Goal: Task Accomplishment & Management: Complete application form

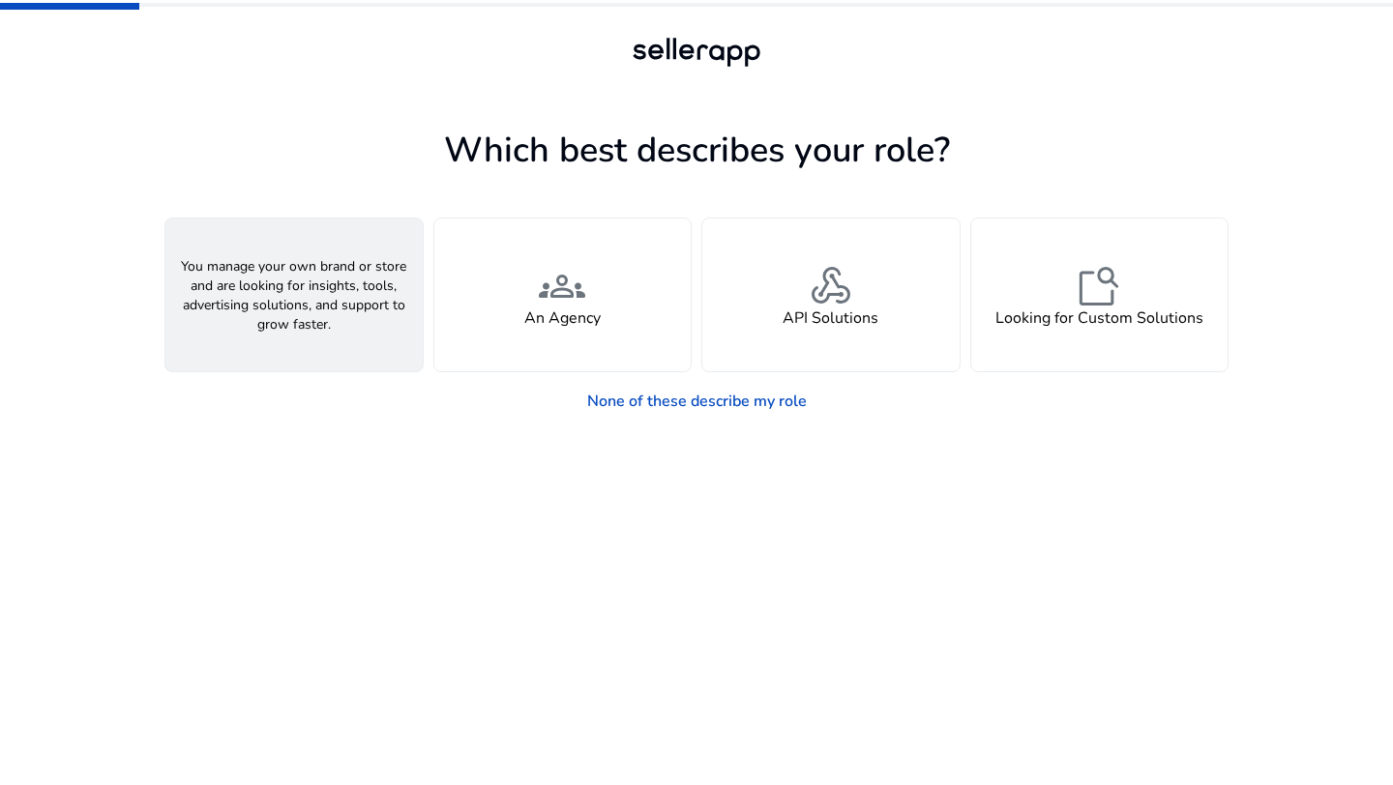
click at [374, 271] on div "person A Seller" at bounding box center [293, 295] width 257 height 153
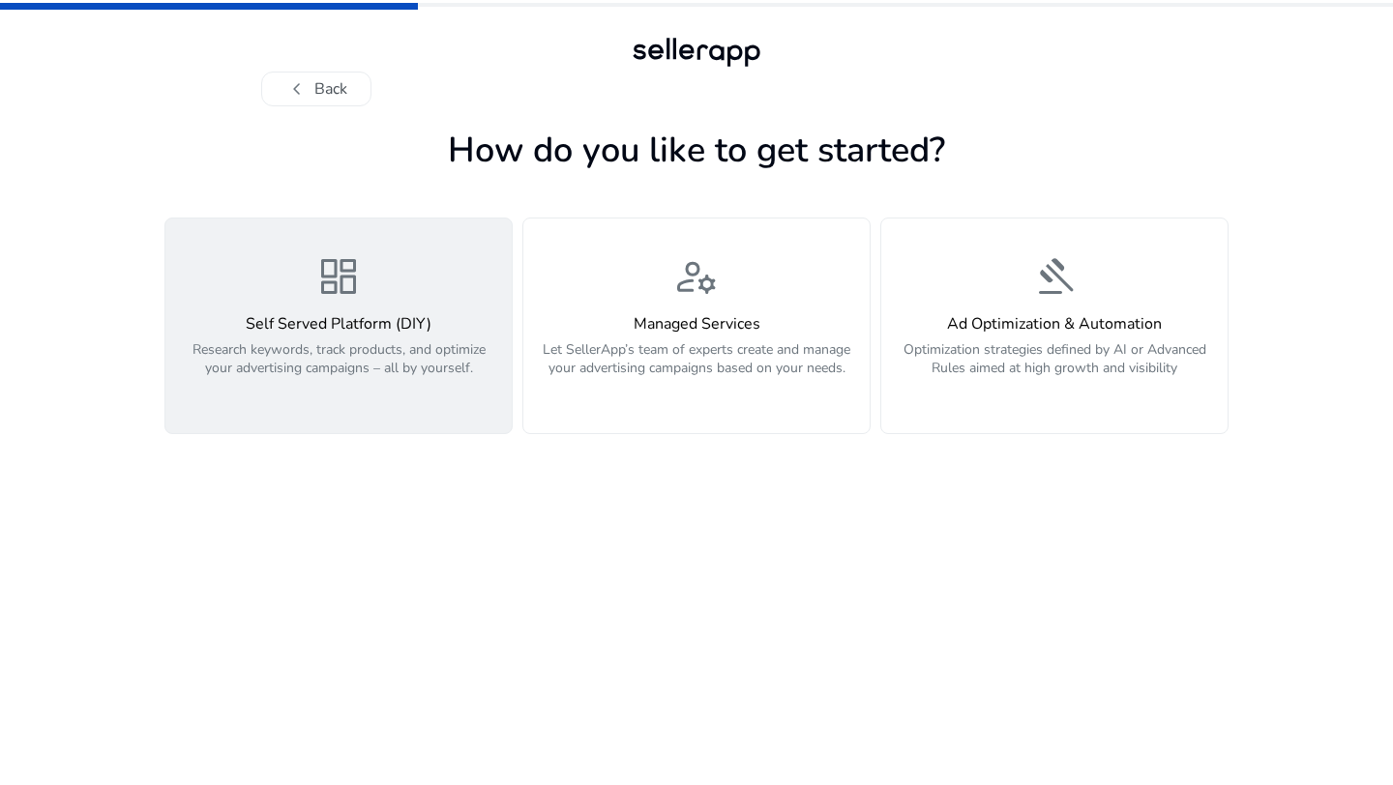
click at [421, 335] on div "Self Served Platform (DIY) Research keywords, track products, and optimize your…" at bounding box center [338, 356] width 323 height 83
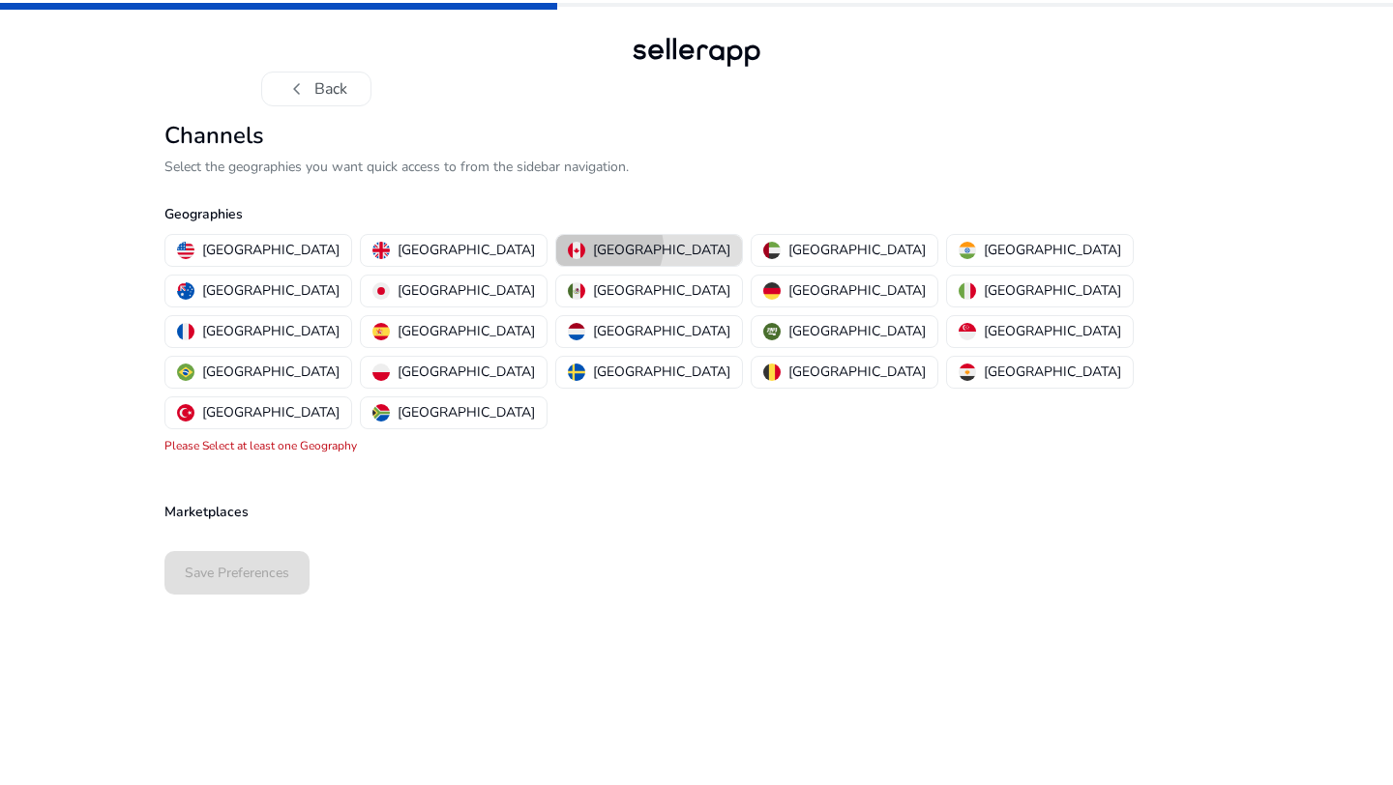
click at [593, 247] on p "[GEOGRAPHIC_DATA]" at bounding box center [661, 250] width 137 height 20
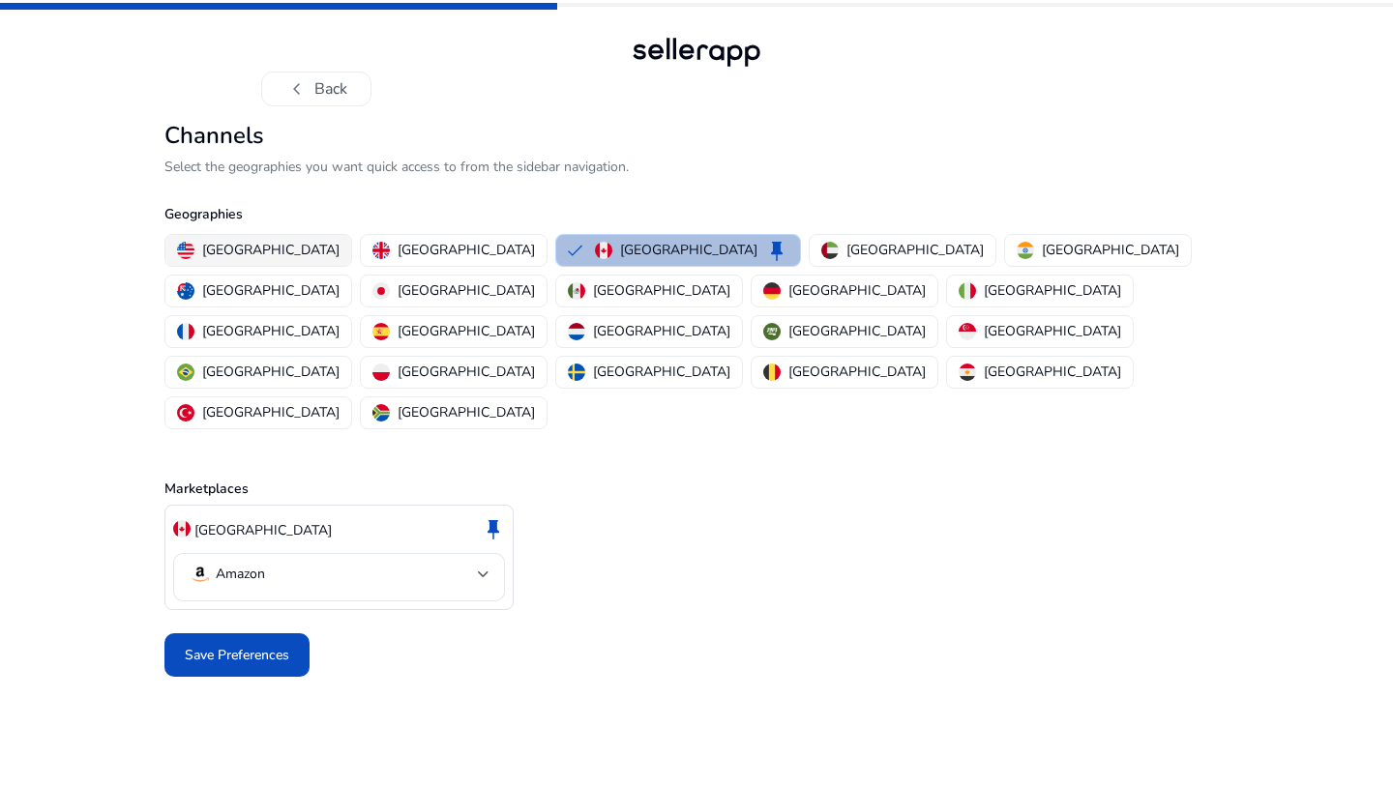
click at [262, 247] on p "[GEOGRAPHIC_DATA]" at bounding box center [270, 250] width 137 height 20
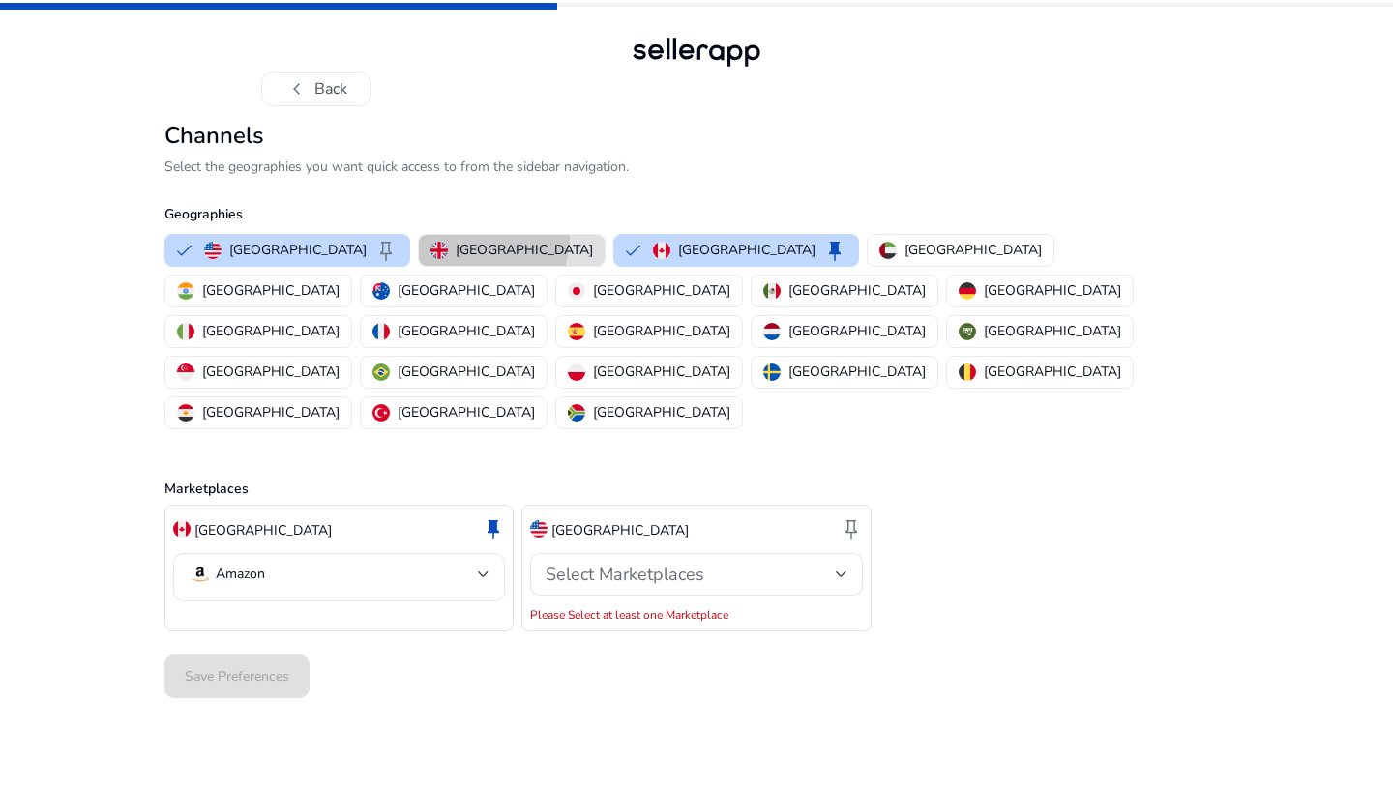
click at [419, 235] on button "[GEOGRAPHIC_DATA]" at bounding box center [512, 250] width 186 height 31
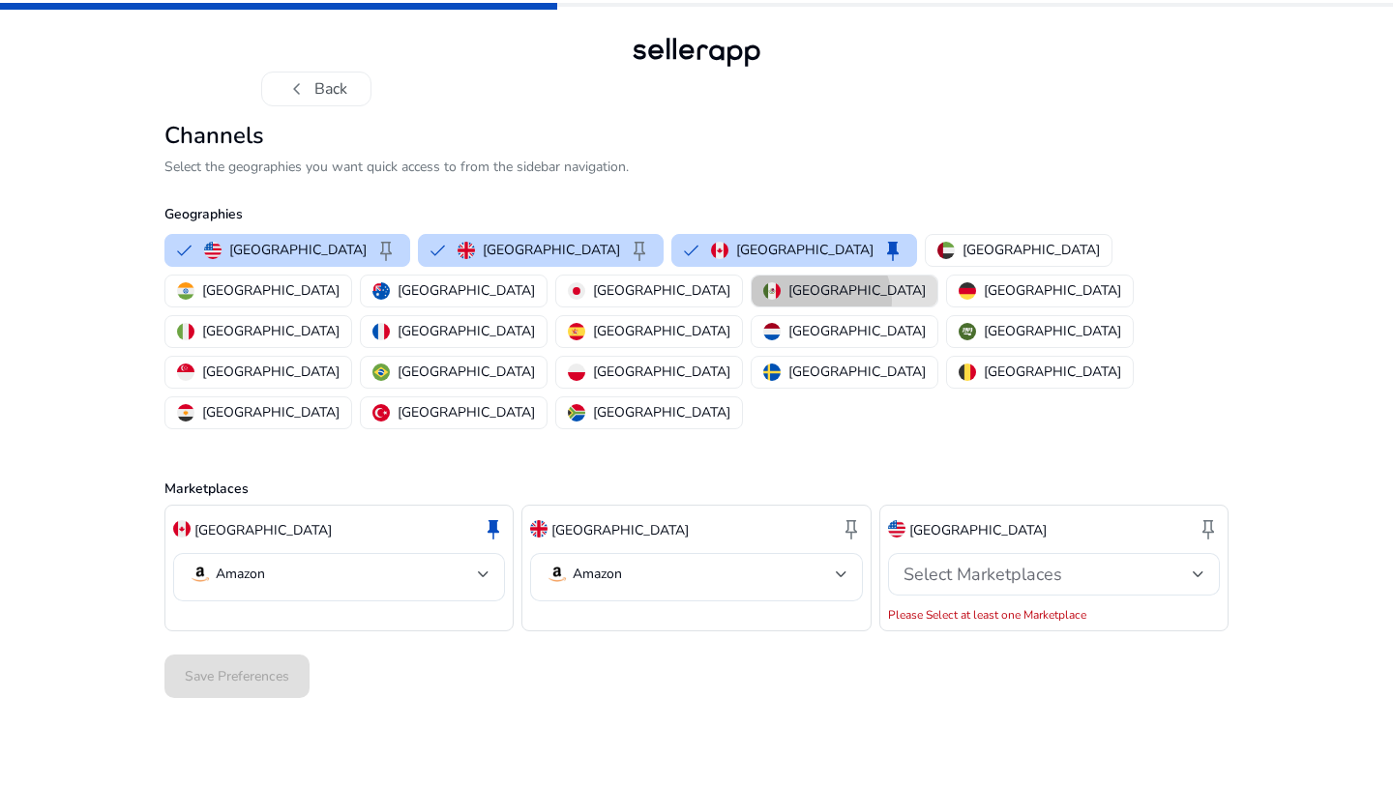
click at [788, 301] on p "[GEOGRAPHIC_DATA]" at bounding box center [856, 291] width 137 height 20
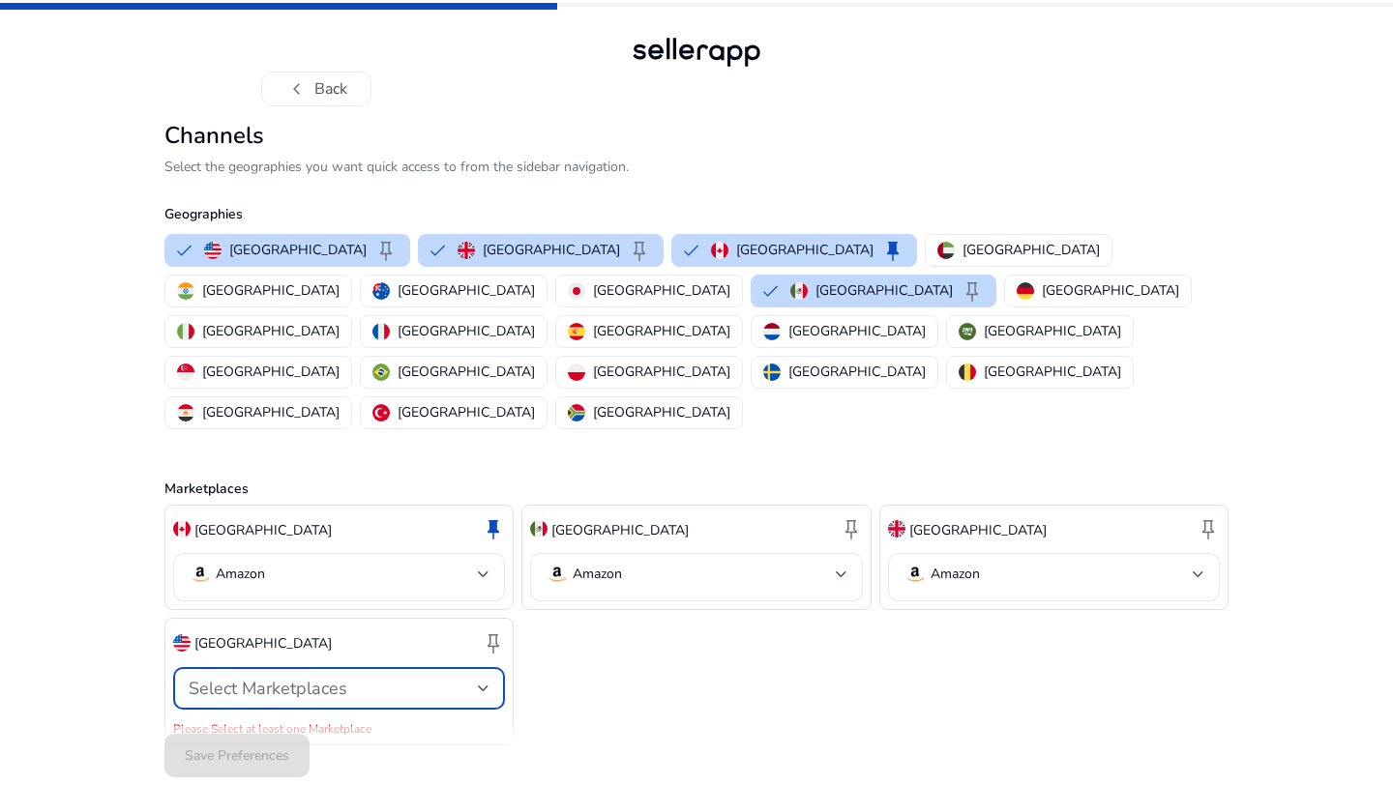
click at [429, 678] on div "Select Marketplaces" at bounding box center [333, 688] width 289 height 21
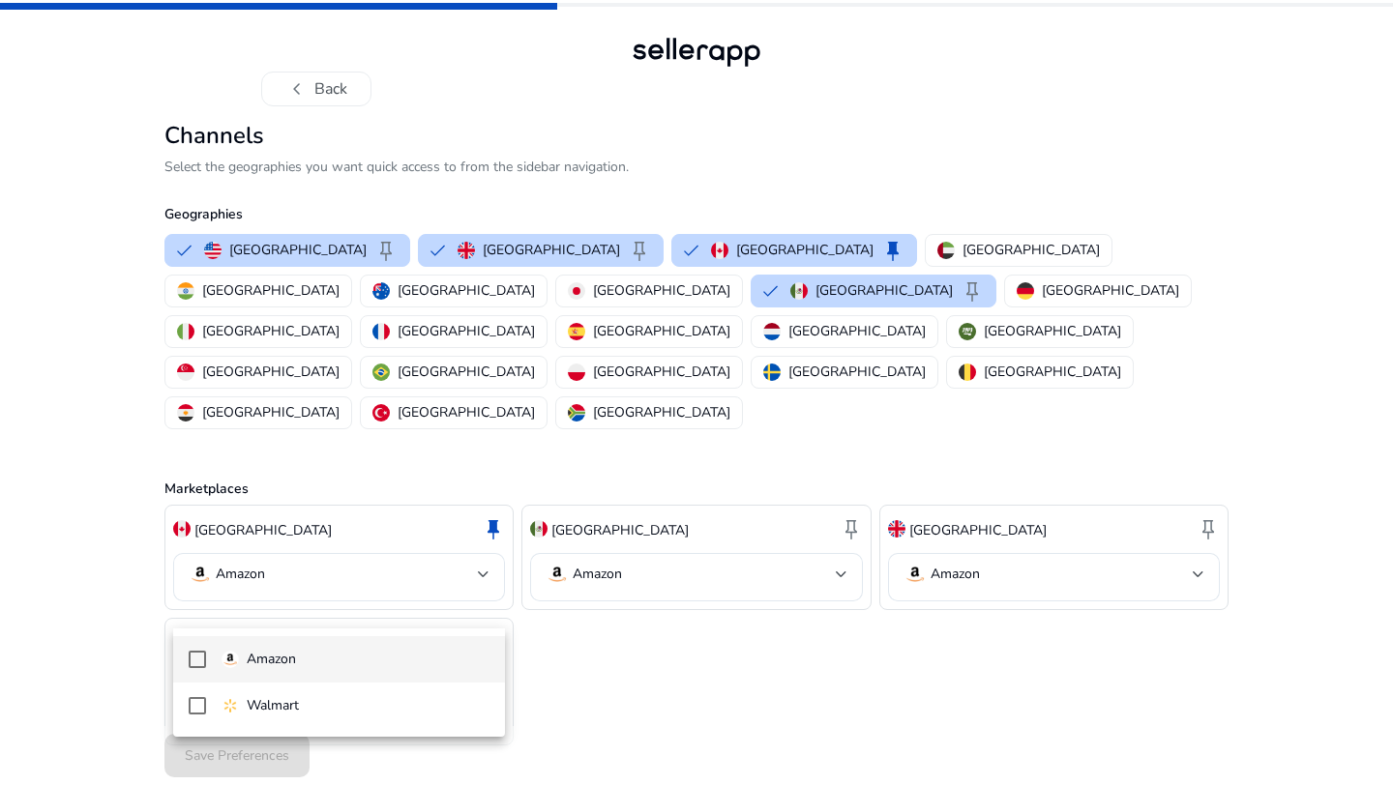
click at [394, 660] on span "Amazon" at bounding box center [356, 659] width 268 height 21
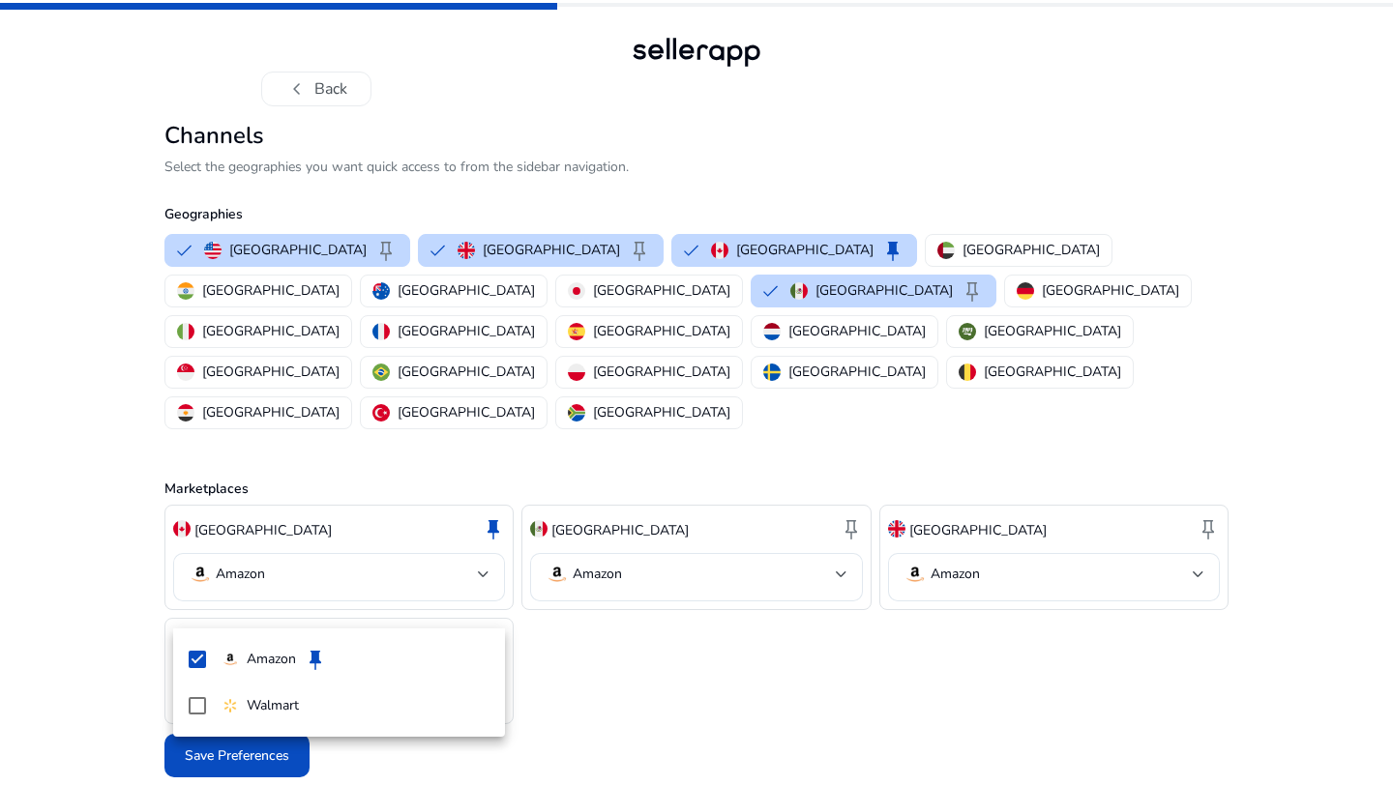
click at [621, 622] on div at bounding box center [696, 392] width 1393 height 785
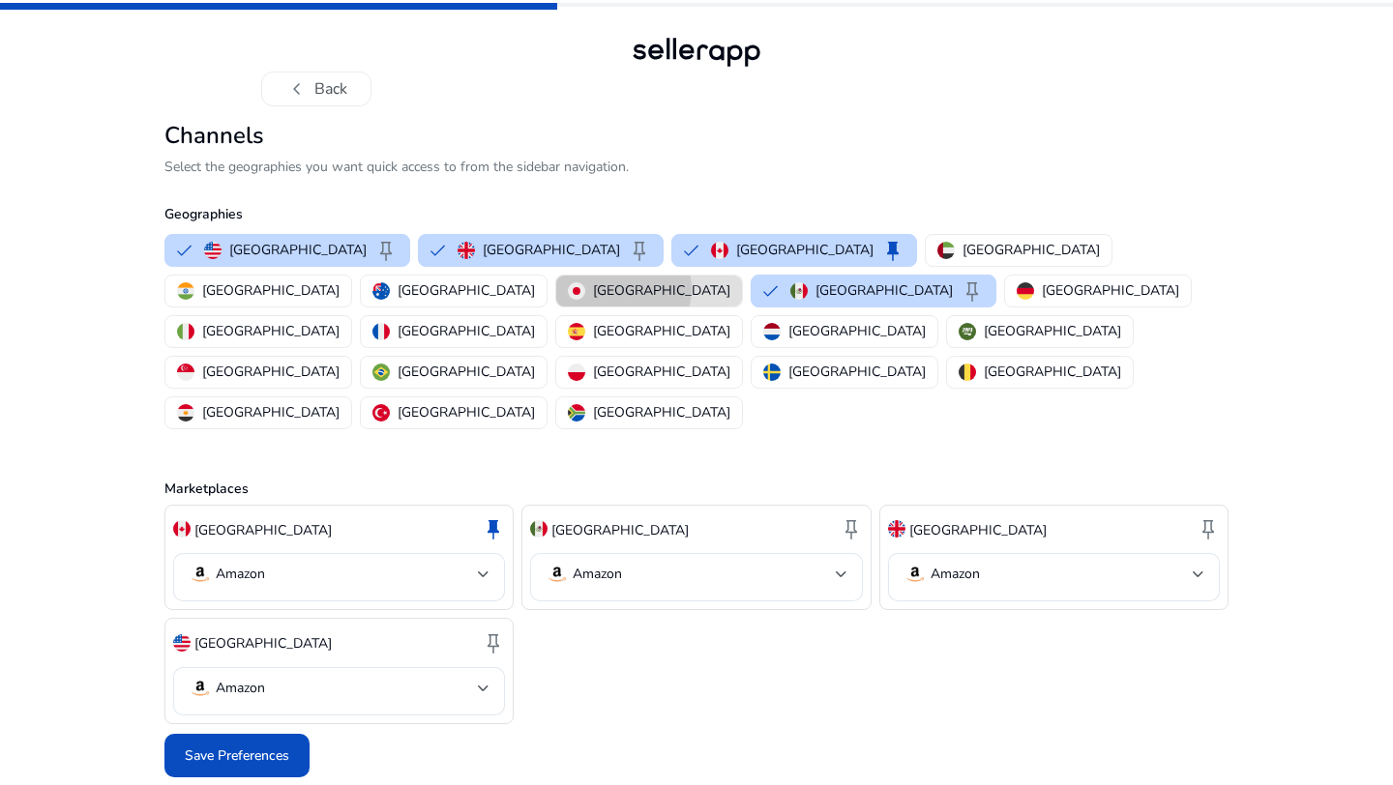
click at [730, 281] on p "[GEOGRAPHIC_DATA]" at bounding box center [661, 291] width 137 height 20
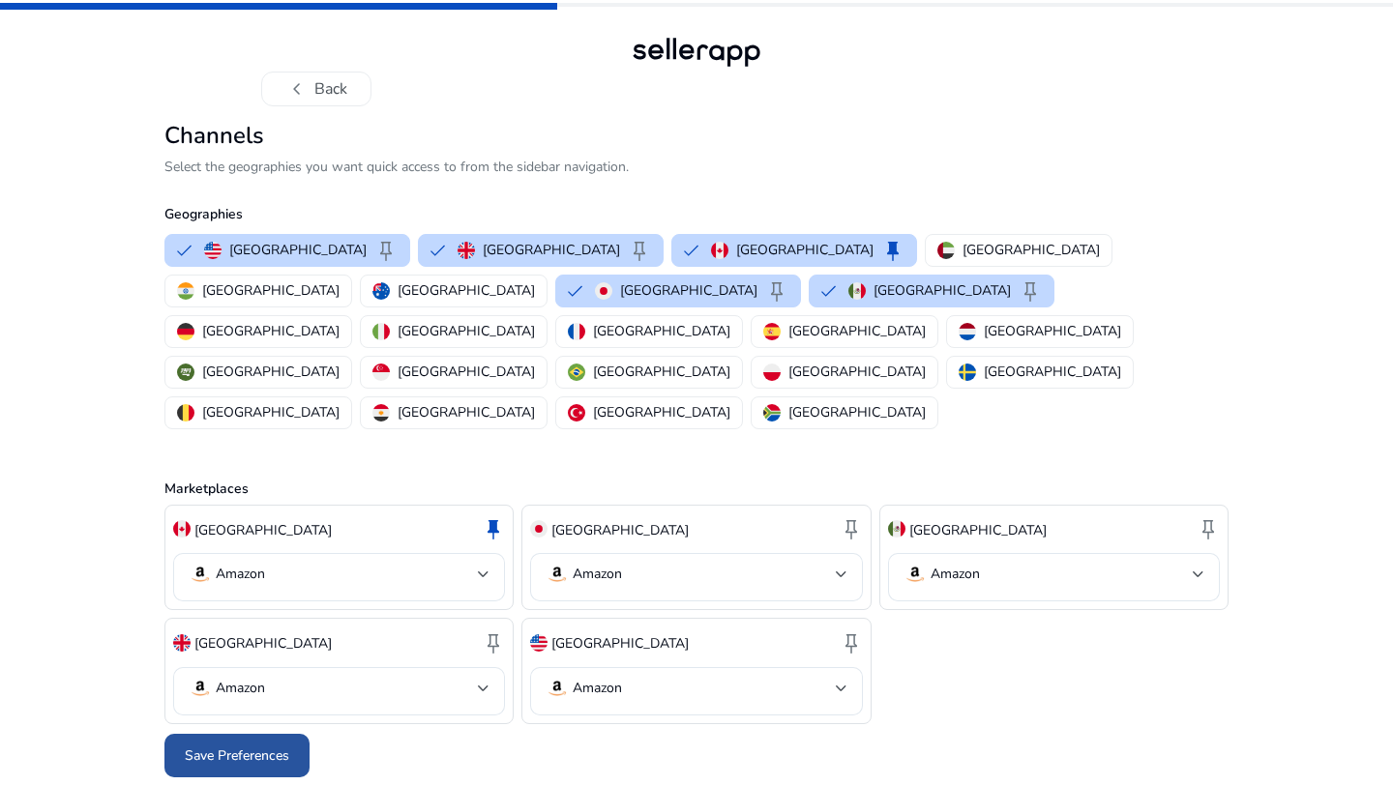
click at [250, 746] on span "Save Preferences" at bounding box center [237, 756] width 104 height 20
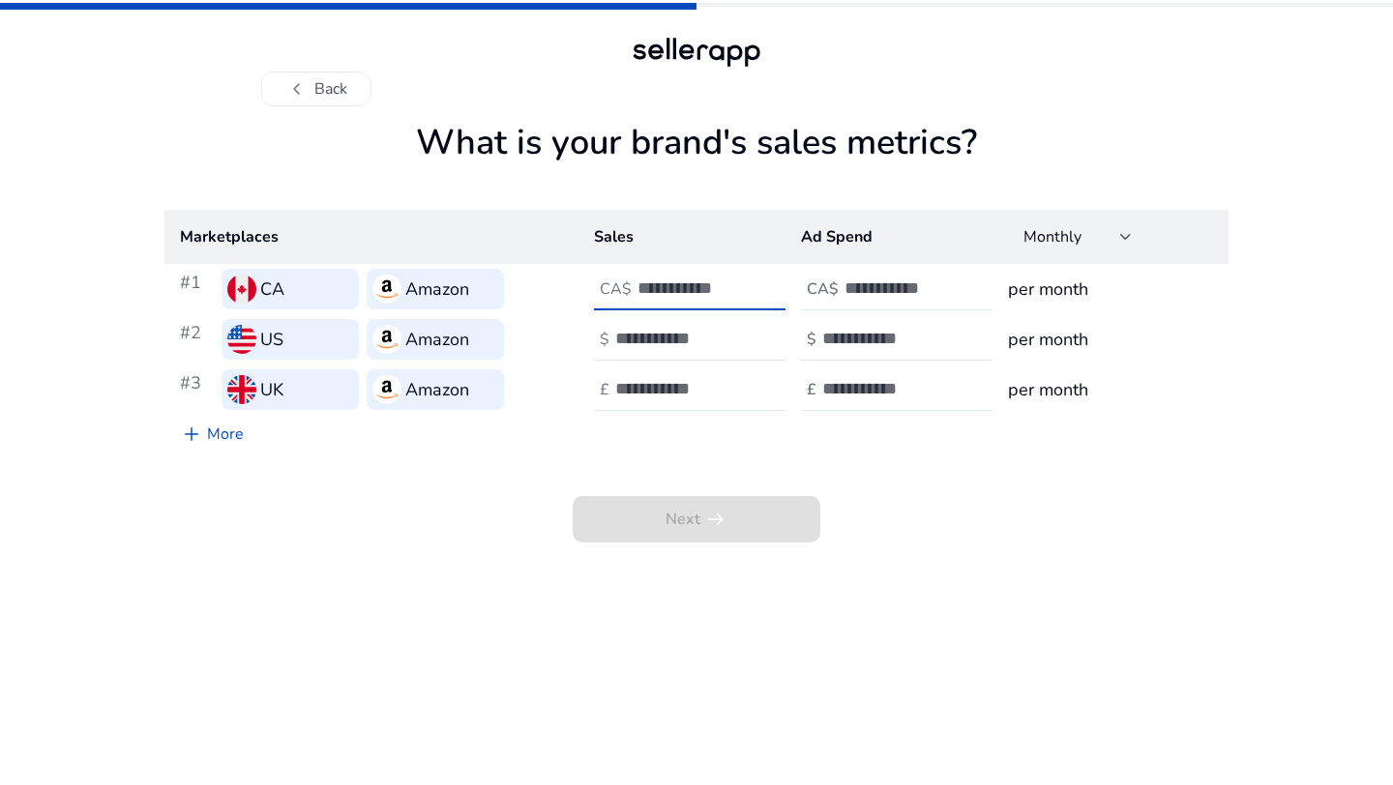
click at [637, 294] on input "number" at bounding box center [702, 288] width 131 height 21
type input "*"
click at [698, 340] on input "number" at bounding box center [680, 338] width 131 height 21
type input "*"
click at [685, 386] on input "number" at bounding box center [680, 388] width 131 height 21
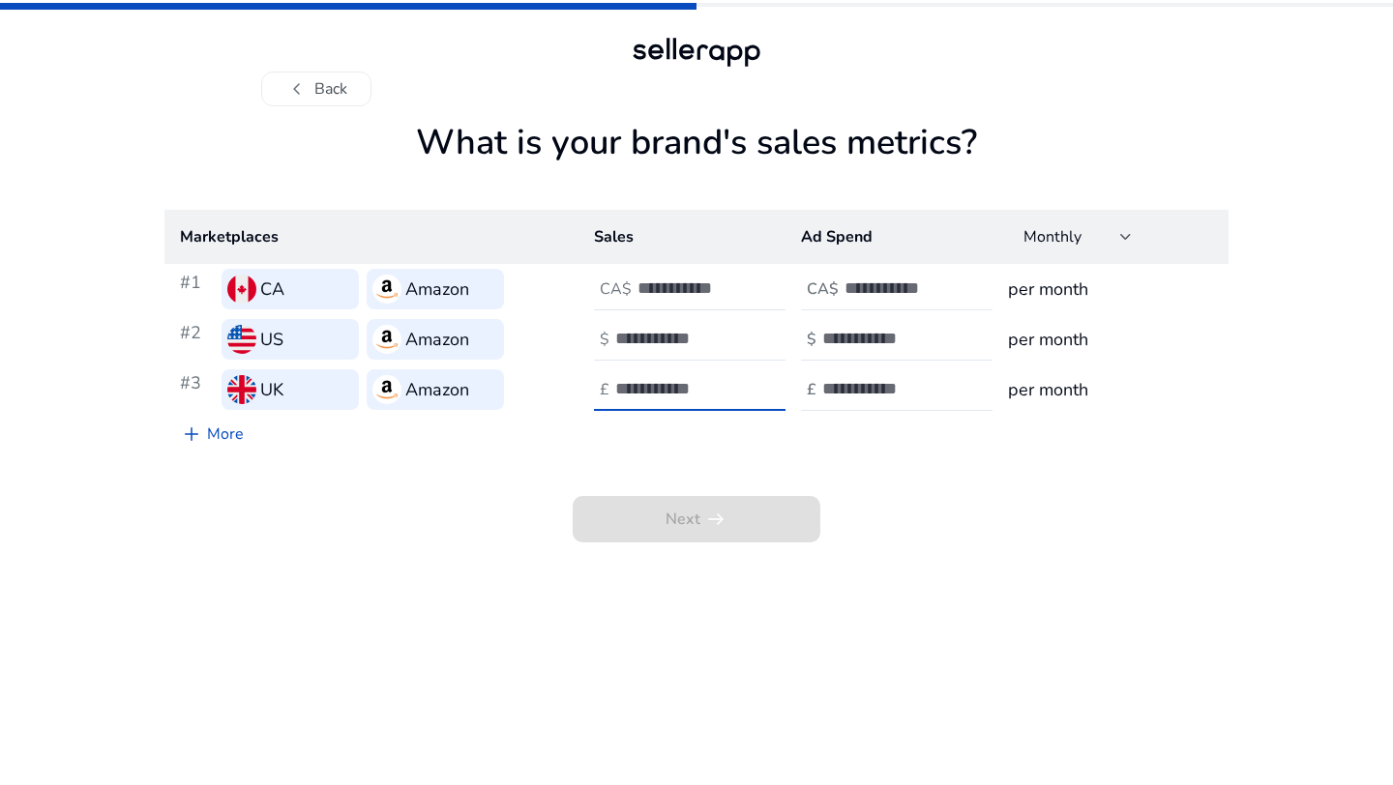
type input "*"
click at [900, 275] on div at bounding box center [931, 289] width 174 height 43
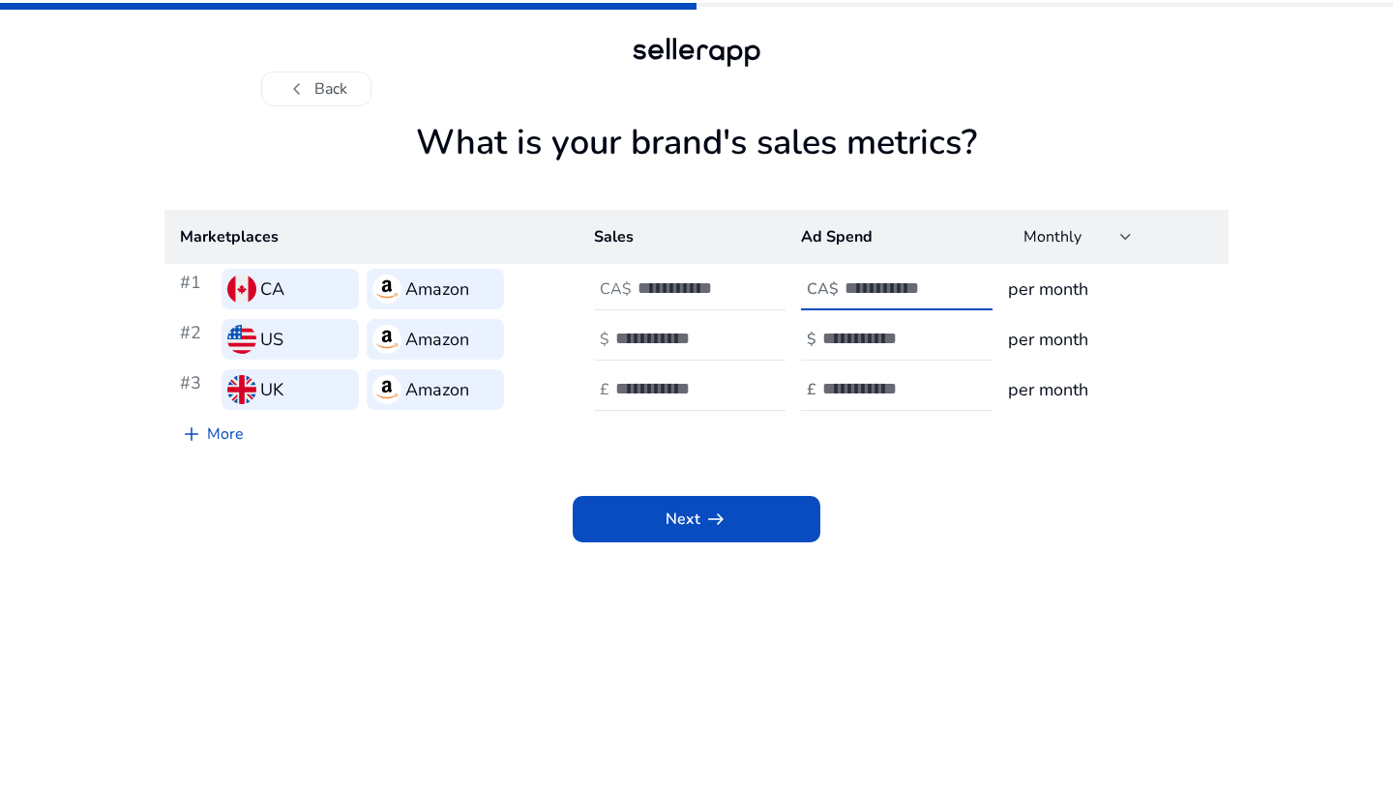
type input "*"
click at [898, 349] on input "number" at bounding box center [887, 338] width 131 height 21
type input "*"
click at [862, 403] on div at bounding box center [909, 390] width 174 height 43
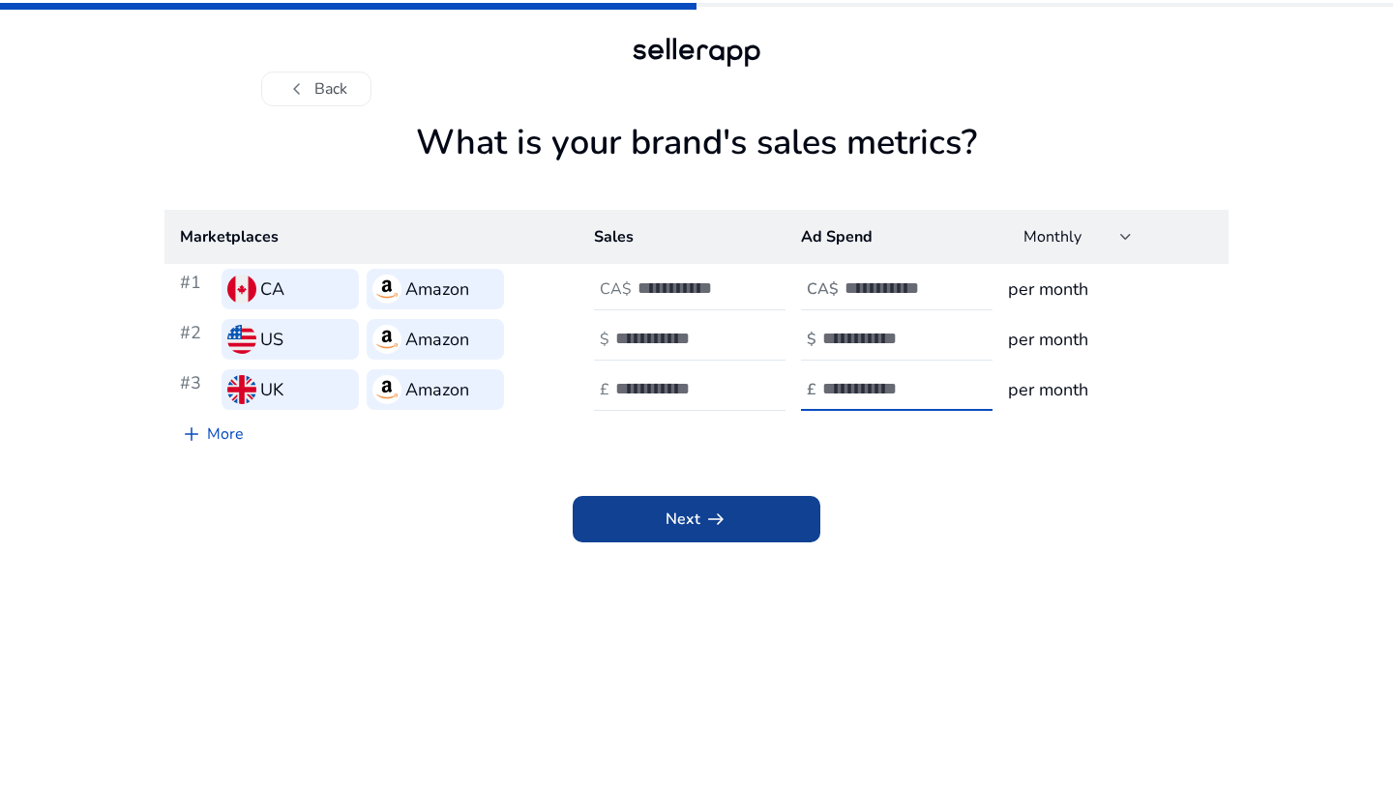
type input "*"
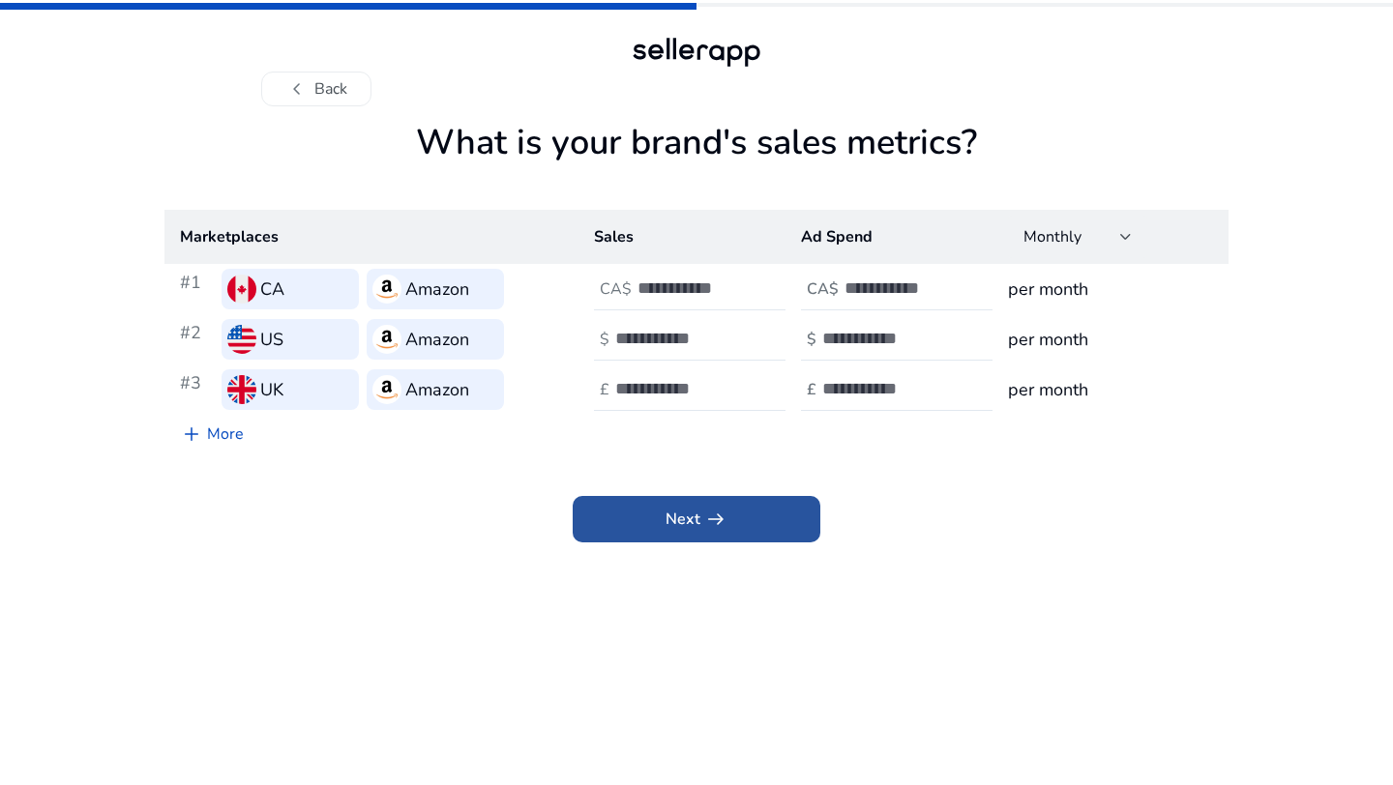
click at [750, 518] on span at bounding box center [697, 519] width 248 height 46
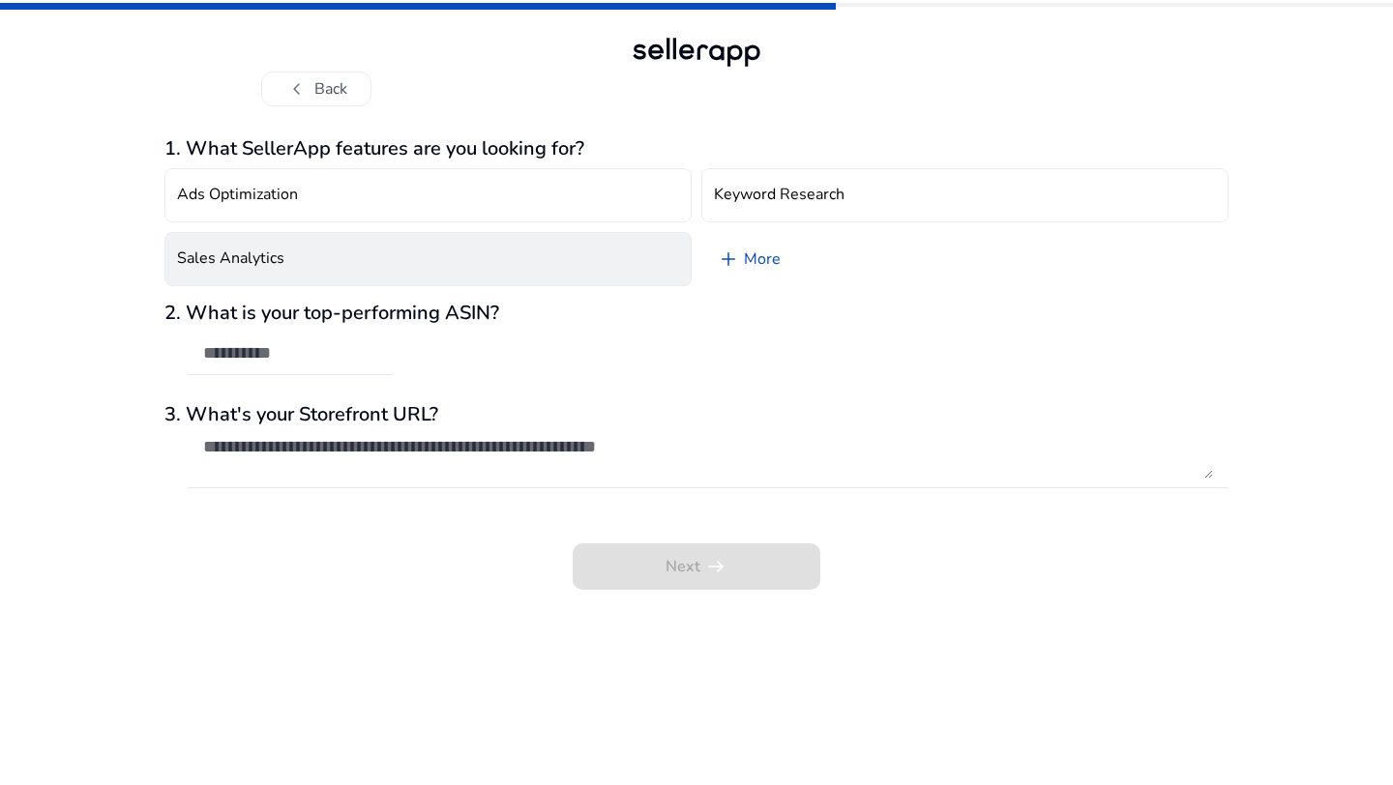
click at [375, 256] on button "Sales Analytics" at bounding box center [427, 259] width 527 height 54
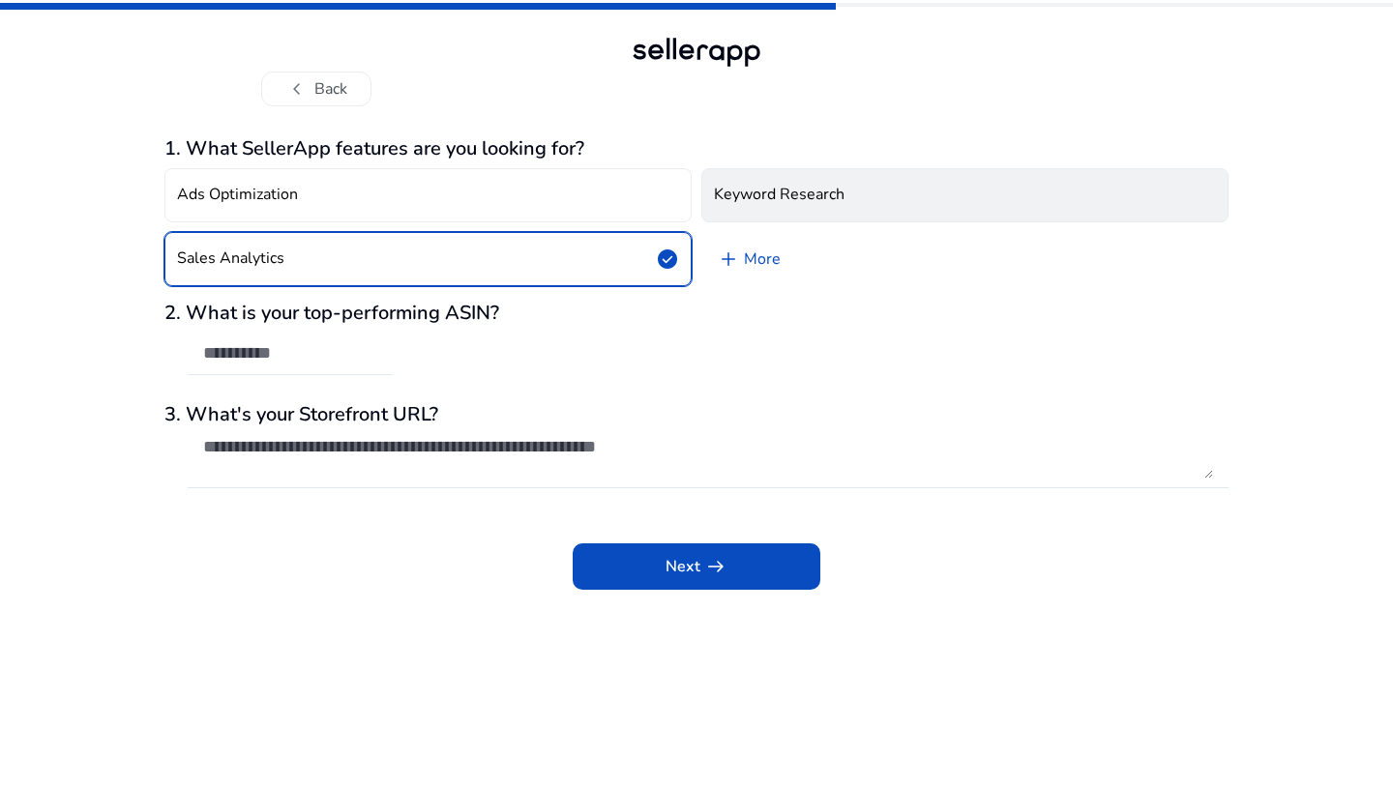
click at [748, 189] on h4 "Keyword Research" at bounding box center [779, 195] width 131 height 18
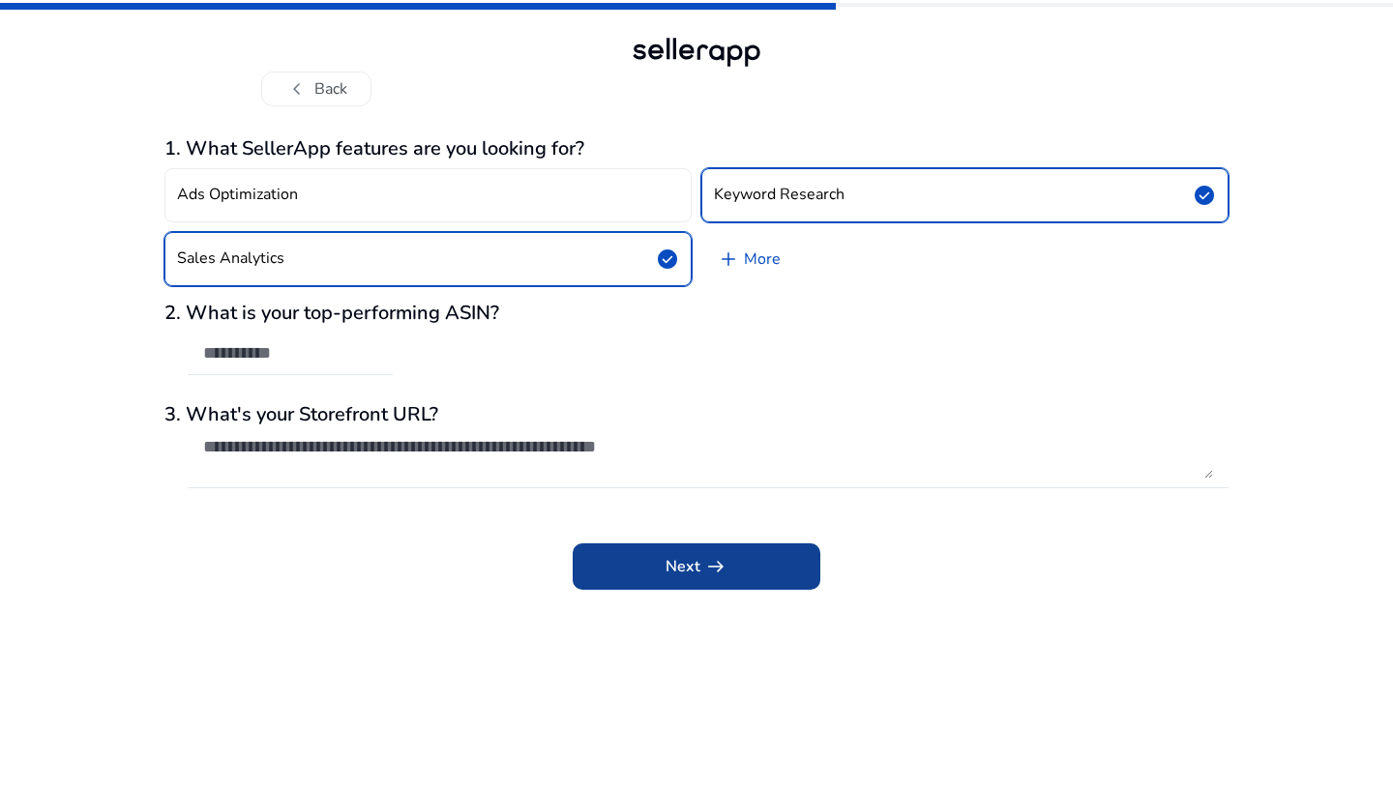
click at [646, 554] on span at bounding box center [697, 567] width 248 height 46
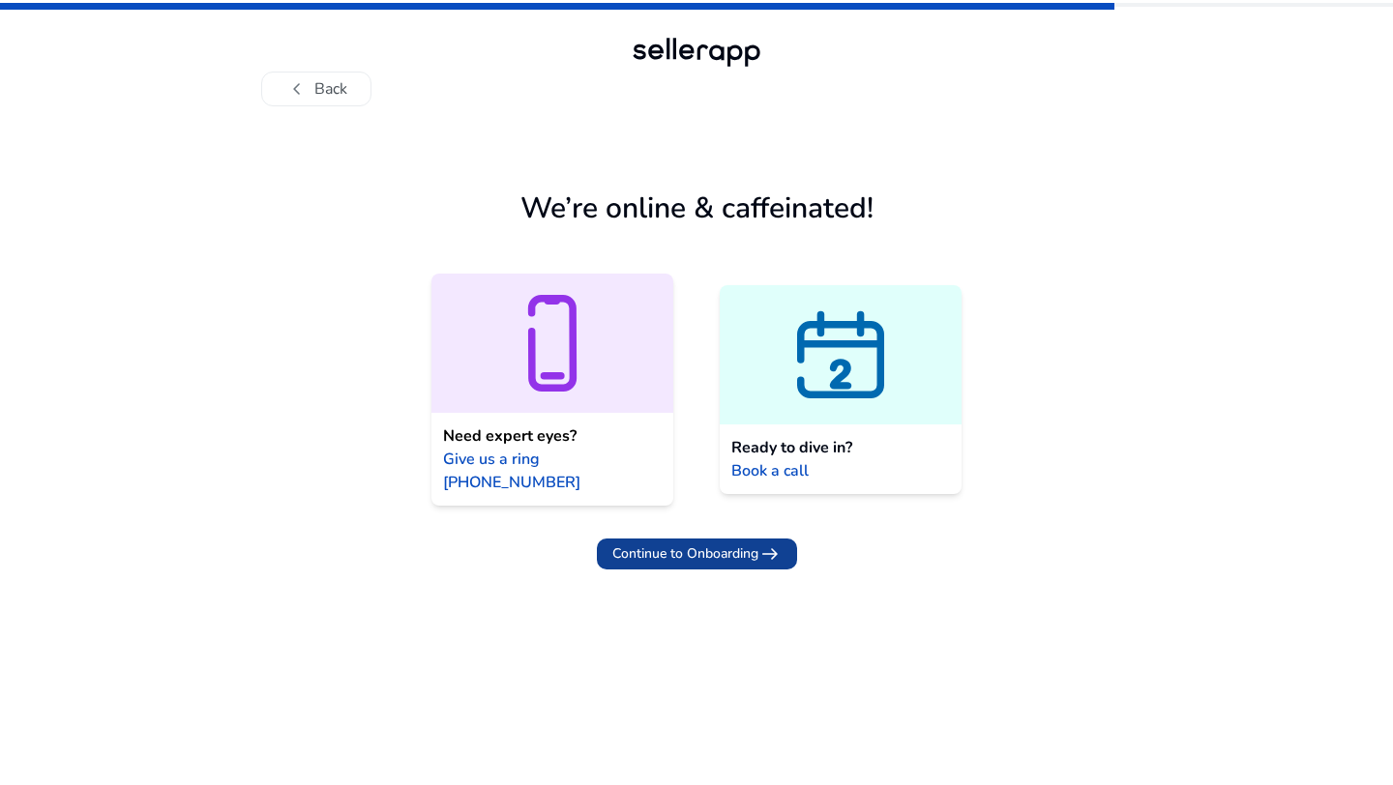
click at [736, 544] on span "Continue to Onboarding" at bounding box center [685, 554] width 146 height 20
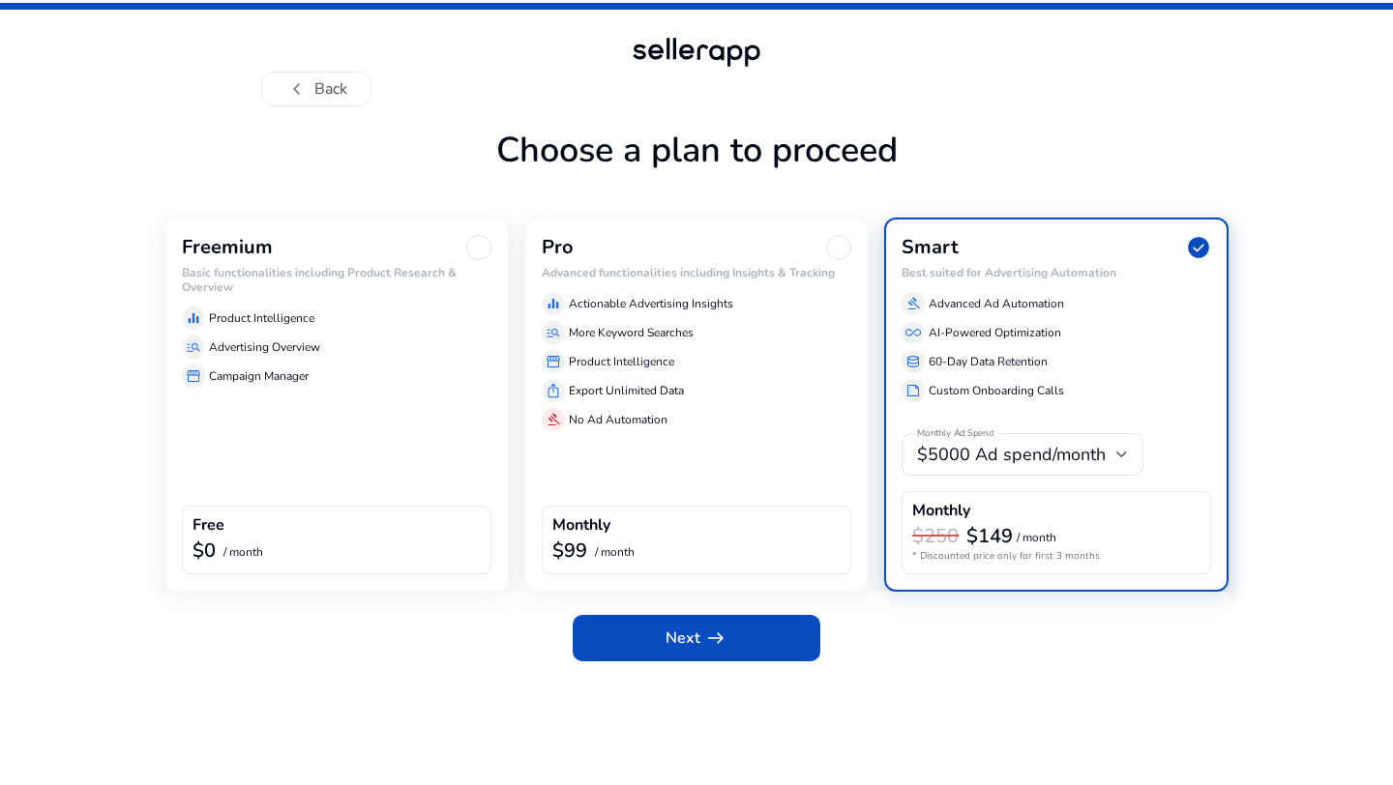
click at [387, 366] on div "storefront Campaign Manager" at bounding box center [337, 376] width 310 height 23
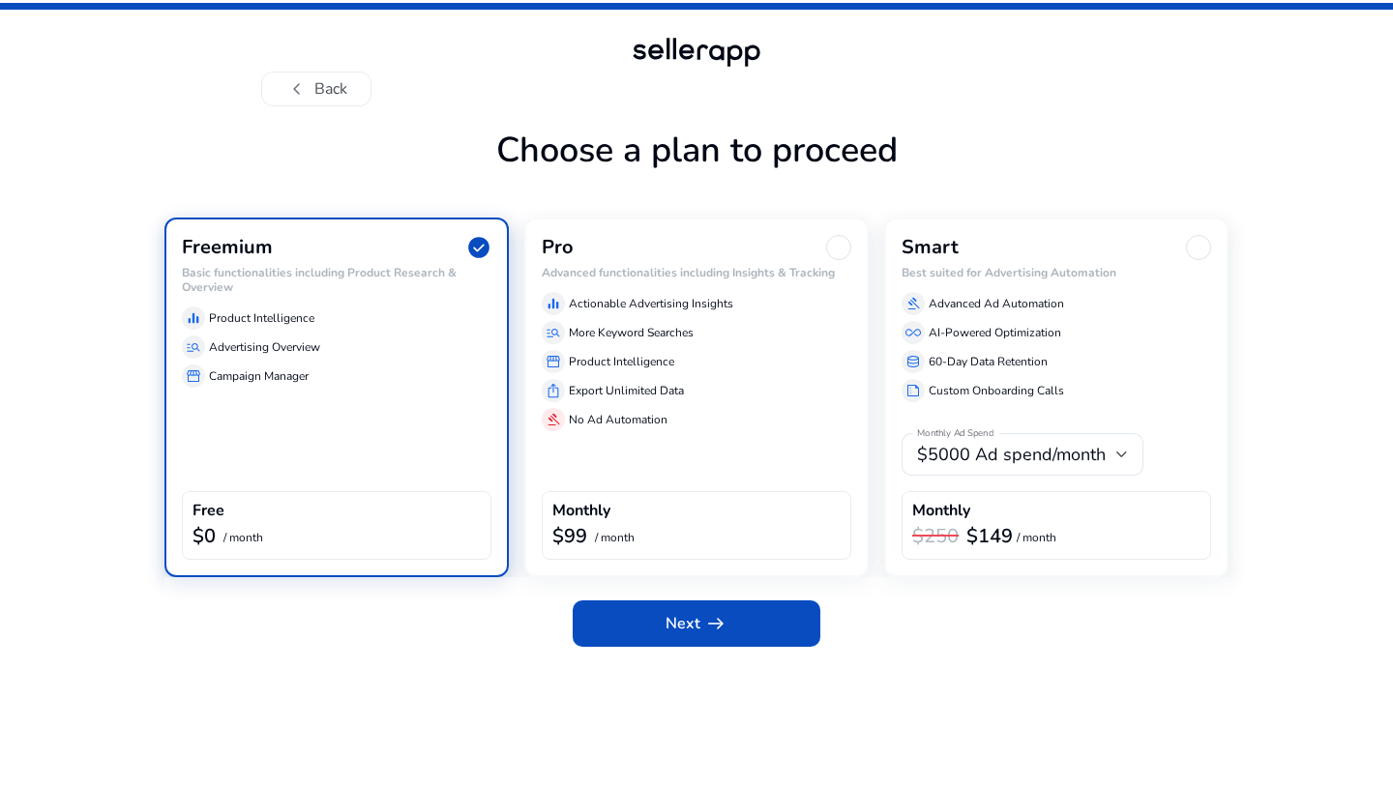
click at [664, 647] on div "Next arrow_right_alt" at bounding box center [696, 619] width 1064 height 85
click at [676, 628] on span "Next arrow_right_alt" at bounding box center [697, 623] width 62 height 23
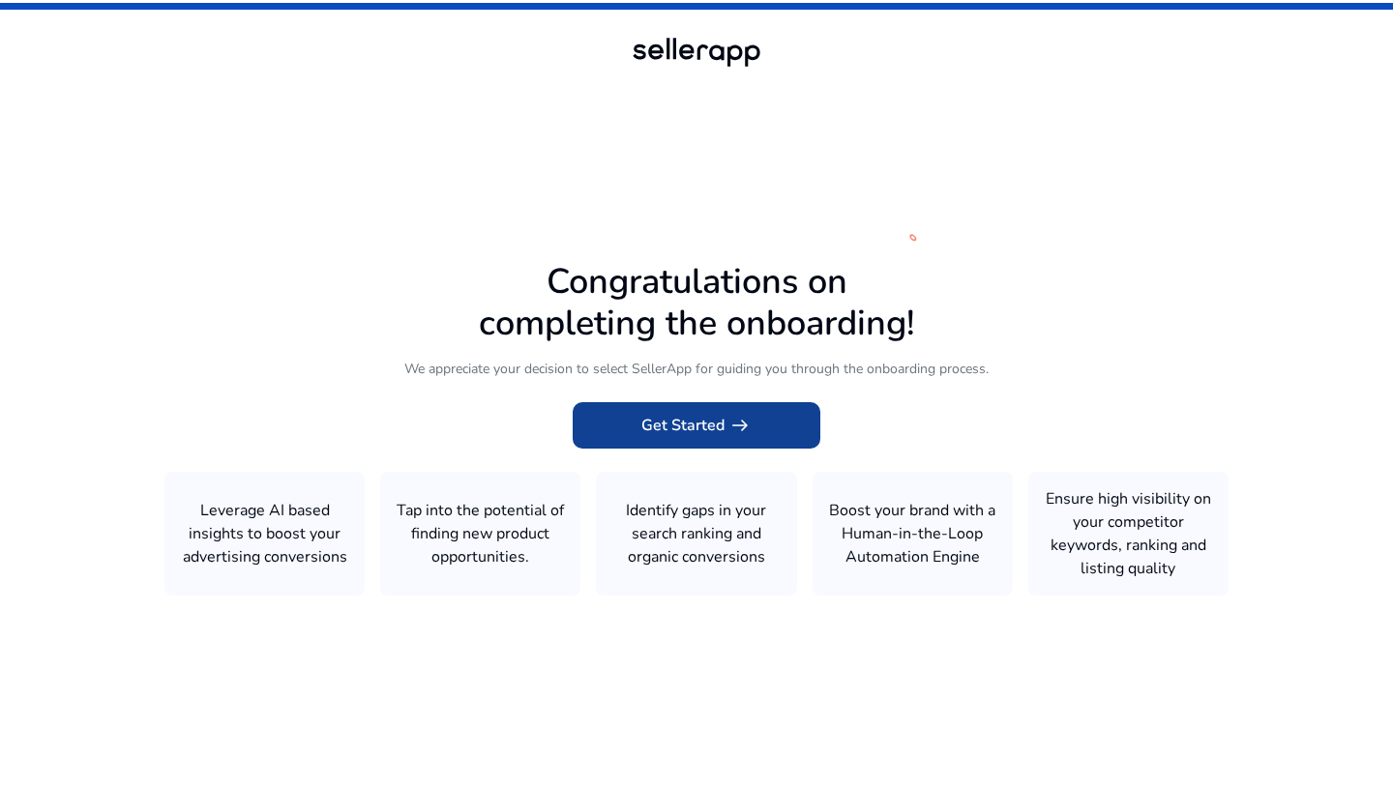
click at [693, 434] on span "Get Started arrow_right_alt" at bounding box center [696, 425] width 110 height 23
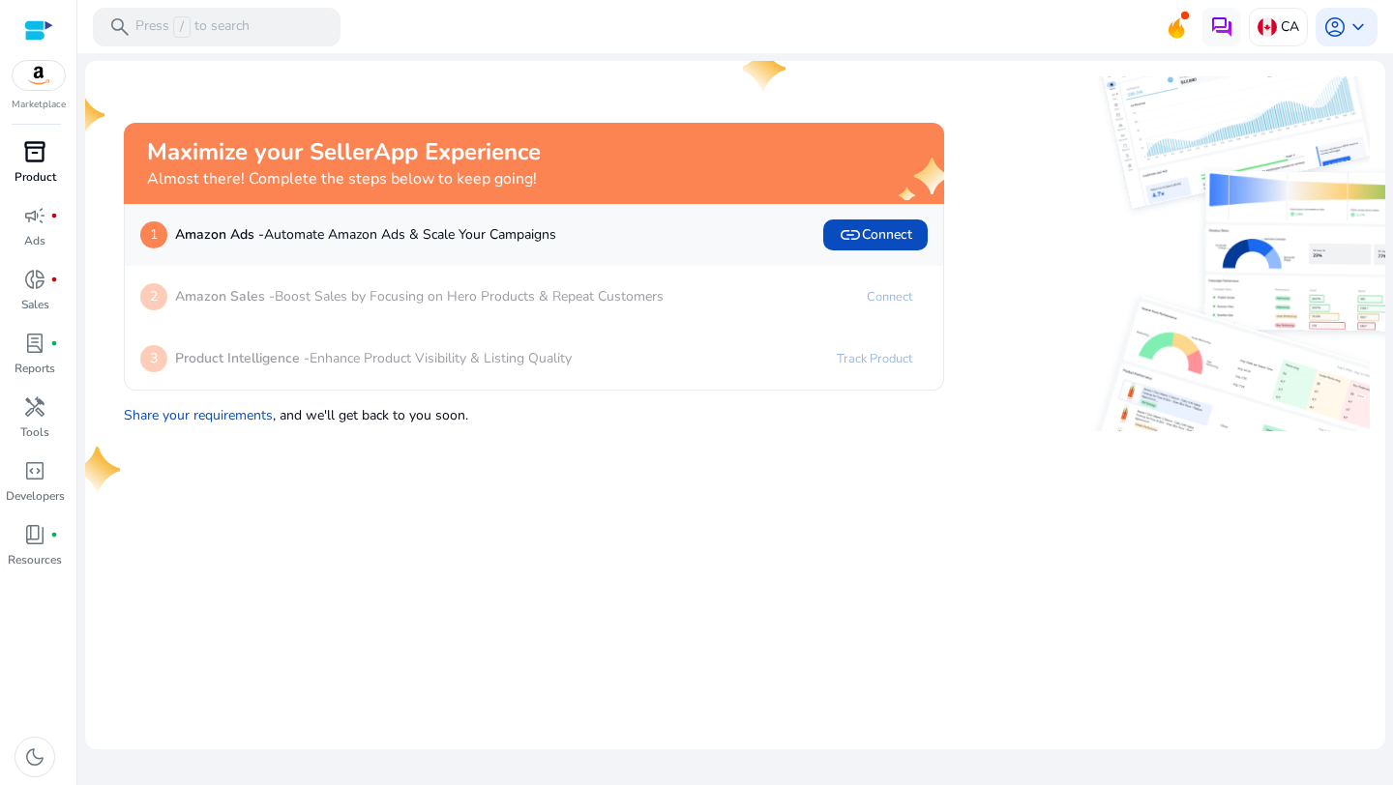
click at [34, 167] on link "inventory_2 Product" at bounding box center [35, 168] width 70 height 64
